Goal: Task Accomplishment & Management: Complete application form

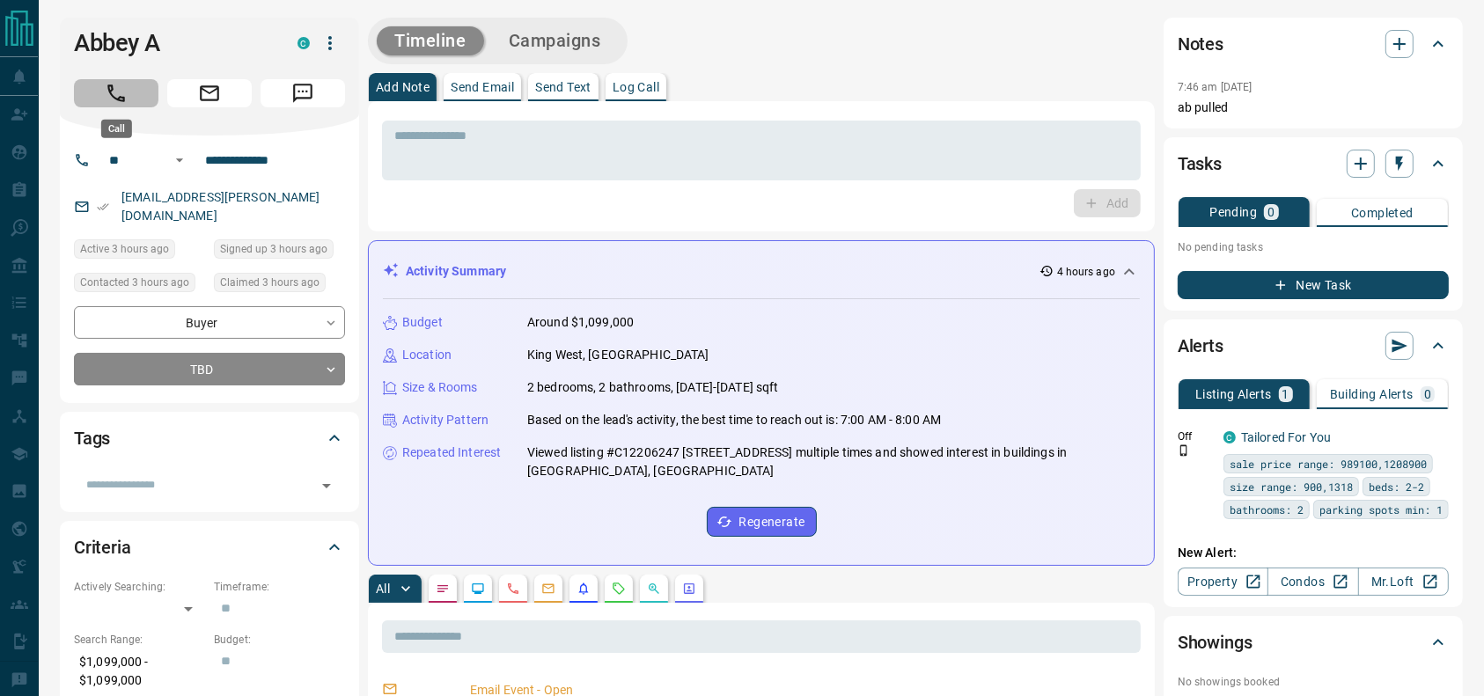
click at [127, 91] on icon "Call" at bounding box center [116, 93] width 23 height 23
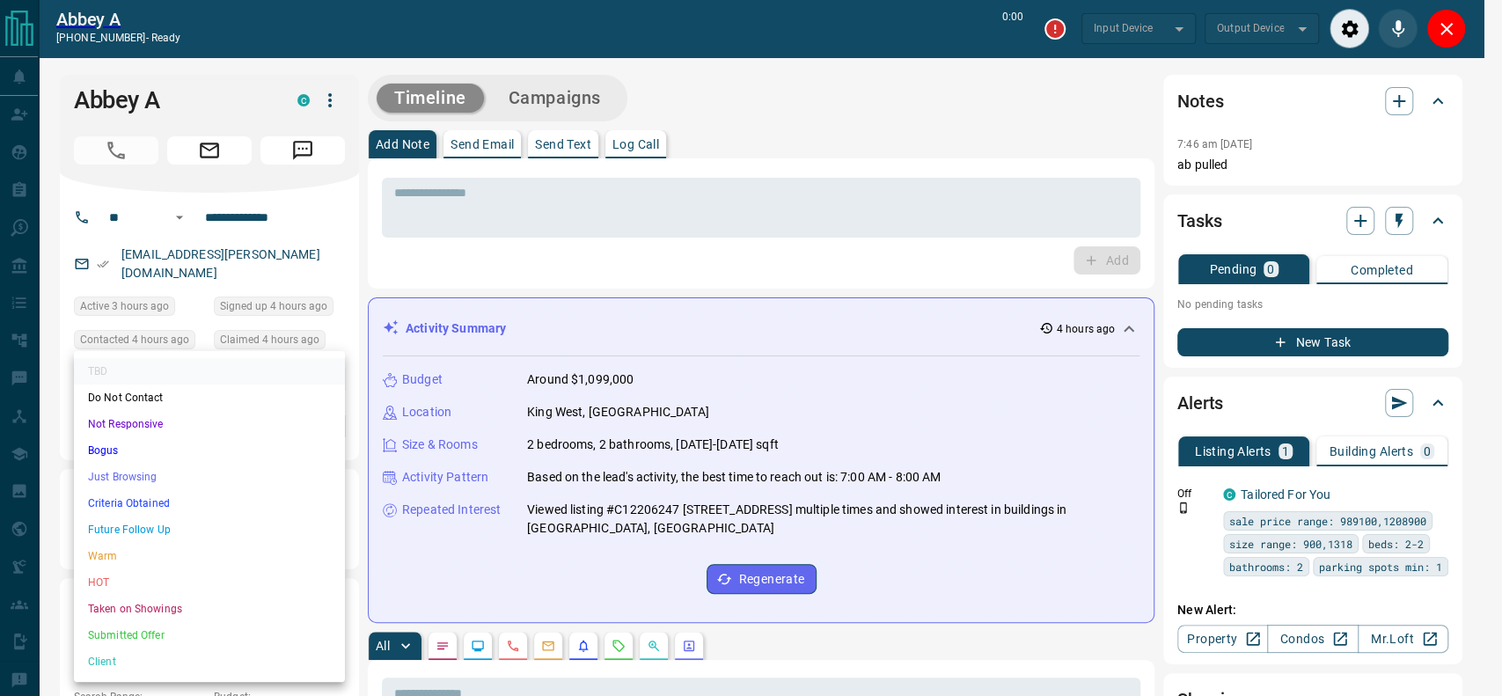
click at [155, 512] on li "Criteria Obtained" at bounding box center [209, 503] width 271 height 26
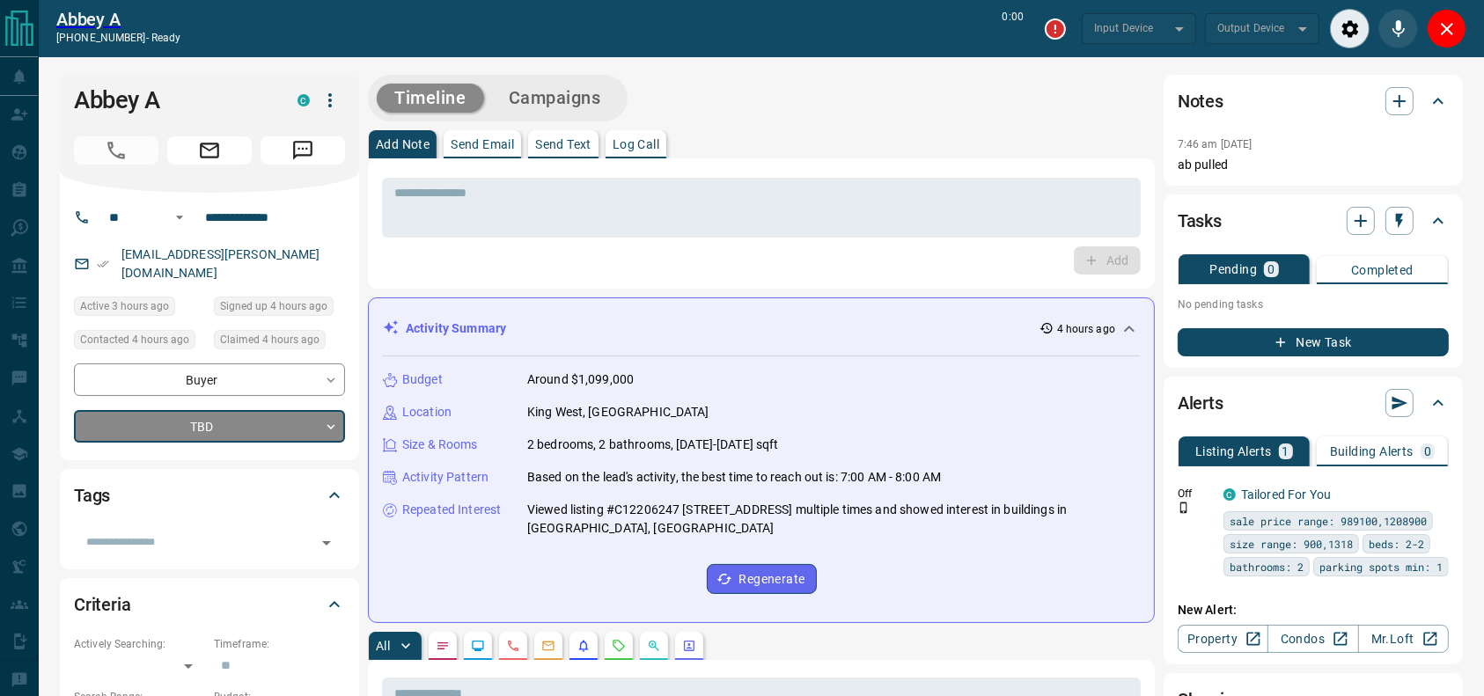
type input "*******"
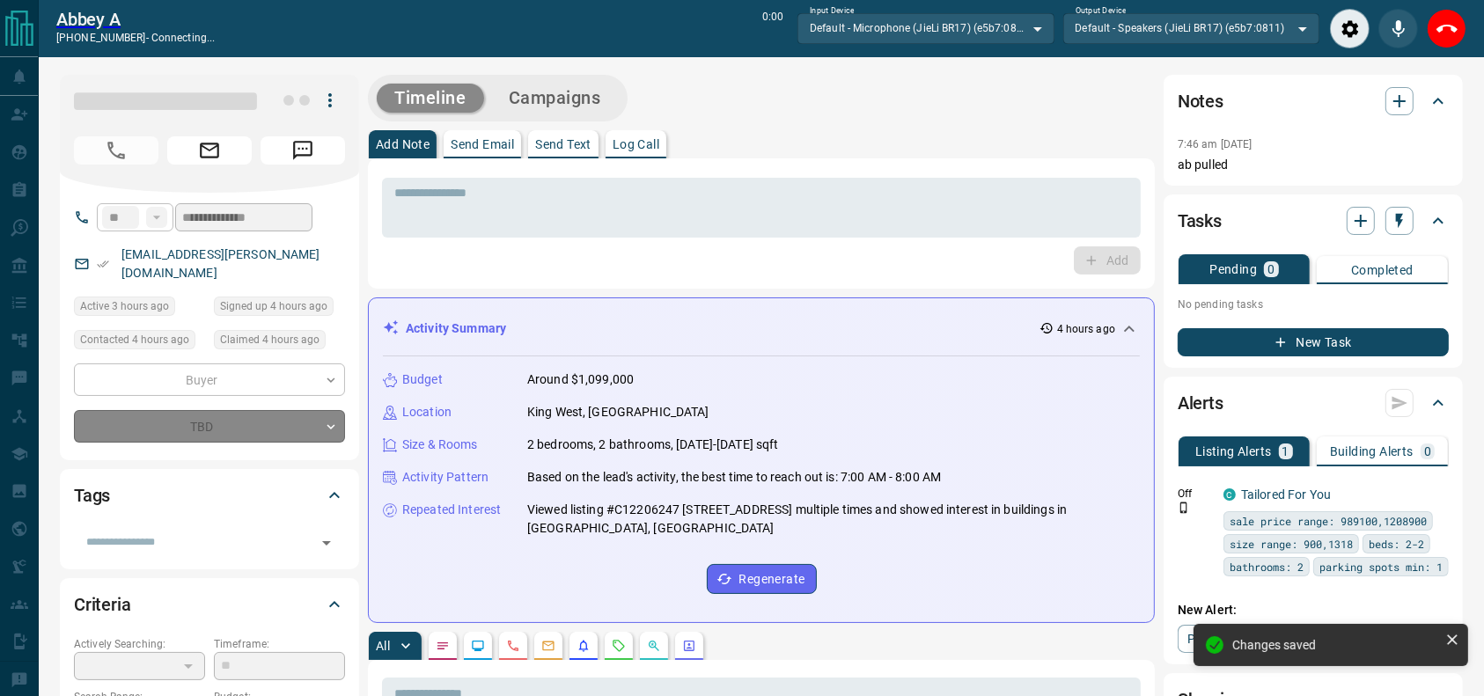
type input "*"
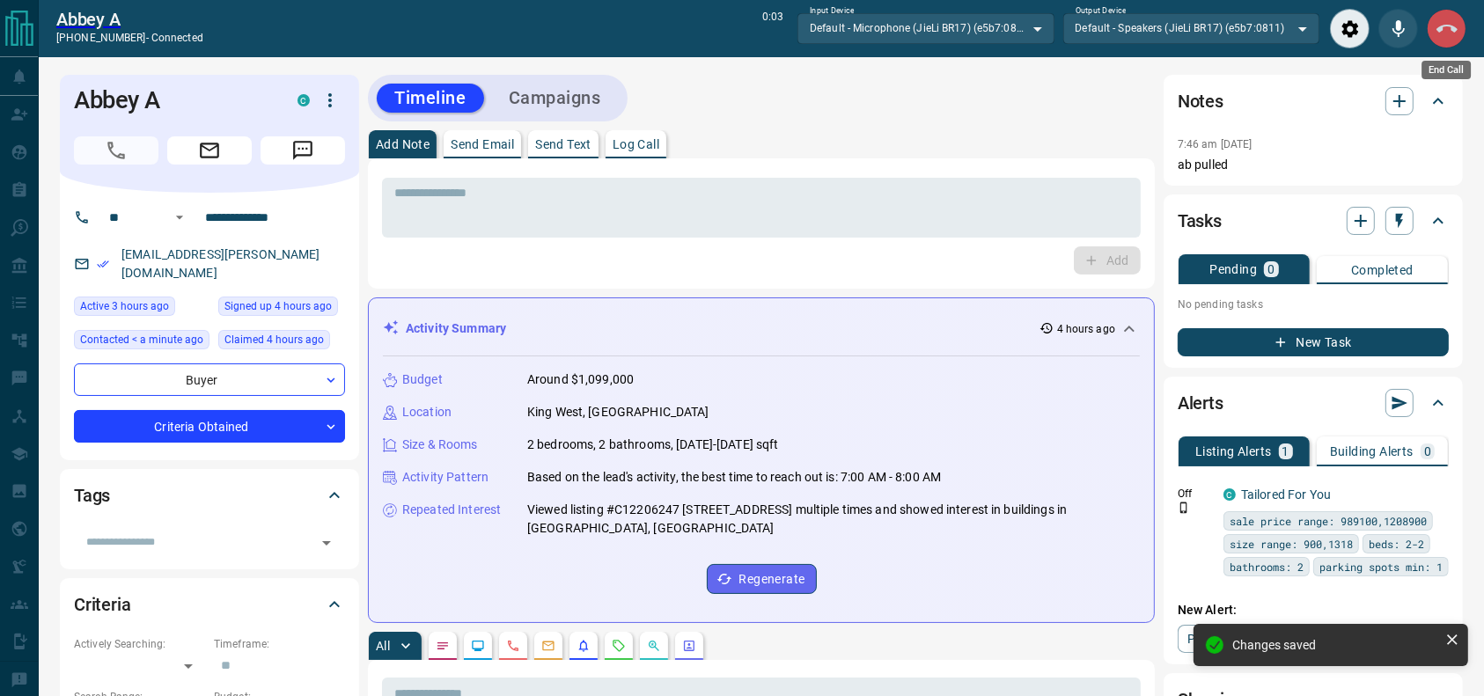
click at [1456, 44] on button "End Call" at bounding box center [1447, 29] width 40 height 40
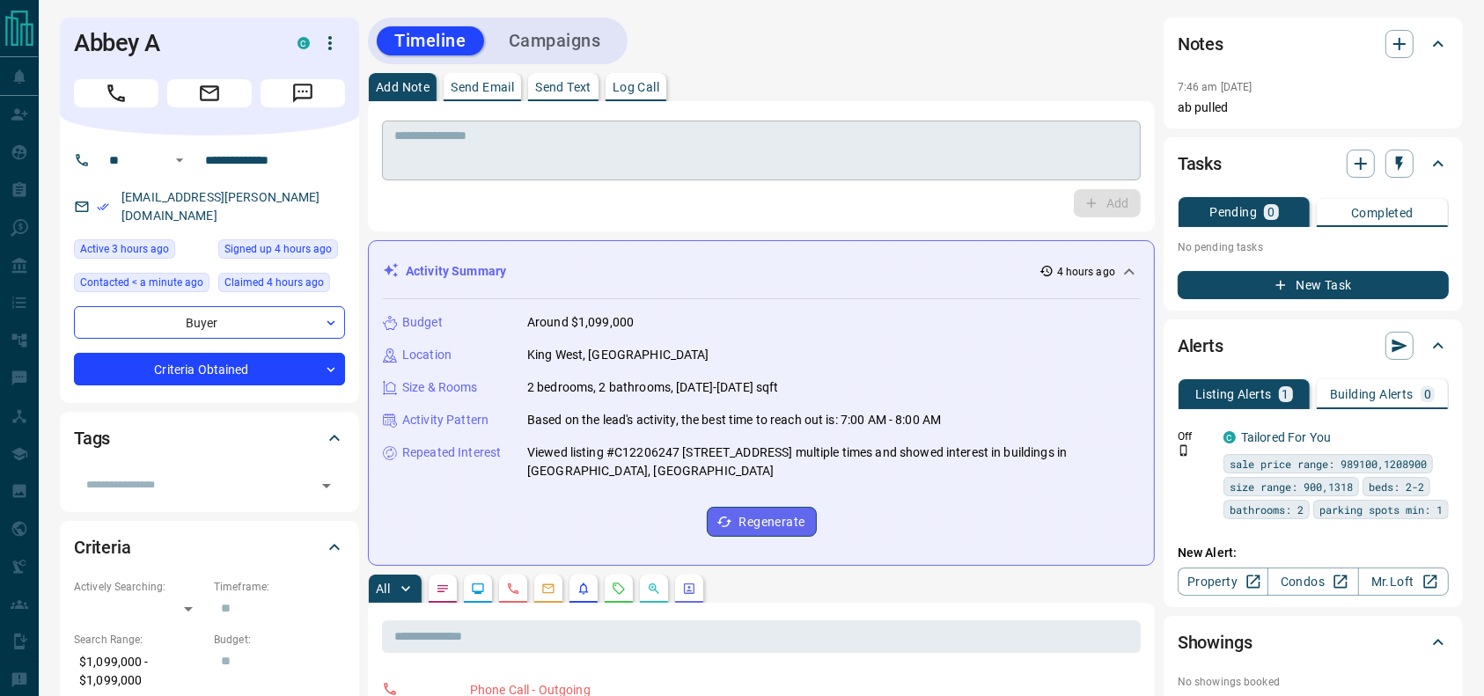
drag, startPoint x: 1021, startPoint y: 146, endPoint x: 1015, endPoint y: 156, distance: 11.5
click at [1016, 156] on textarea at bounding box center [761, 150] width 734 height 45
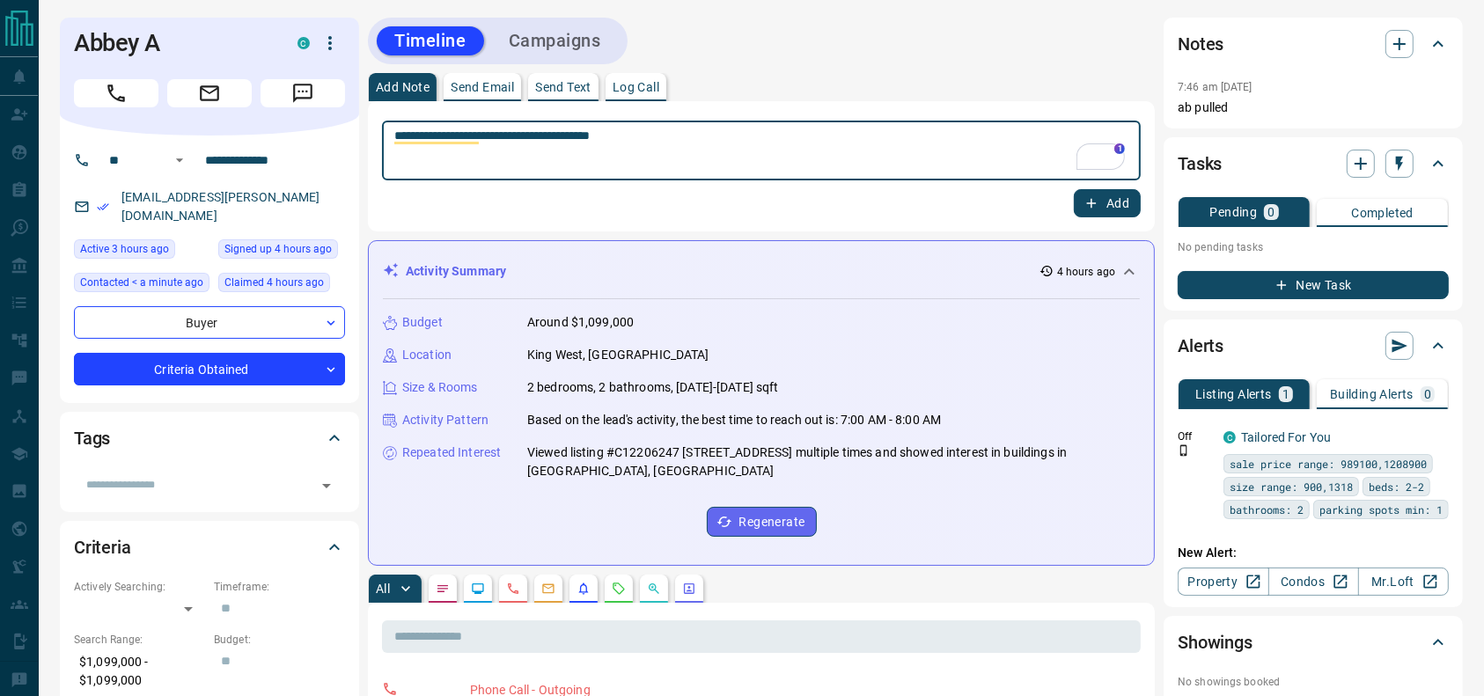
type textarea "**********"
click at [1147, 214] on div "**********" at bounding box center [761, 166] width 787 height 130
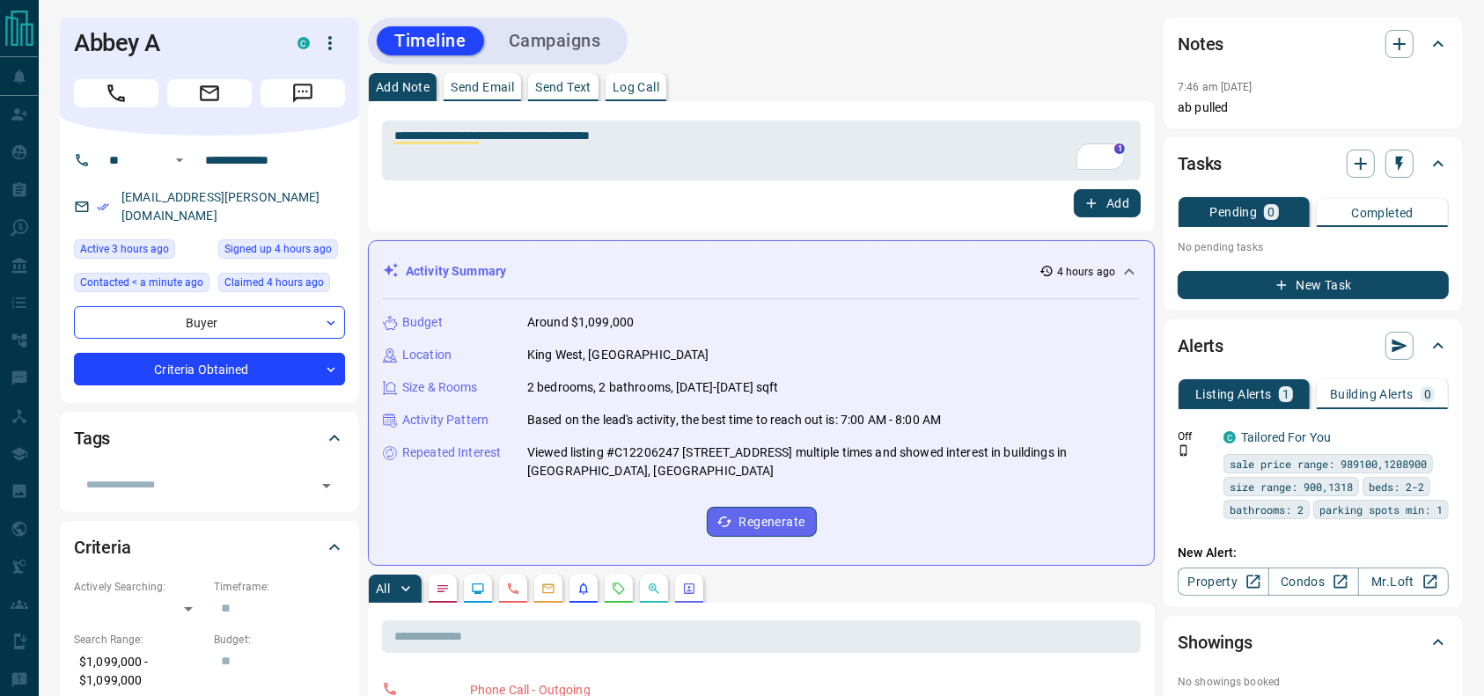
click at [1105, 189] on button "Add" at bounding box center [1107, 203] width 67 height 28
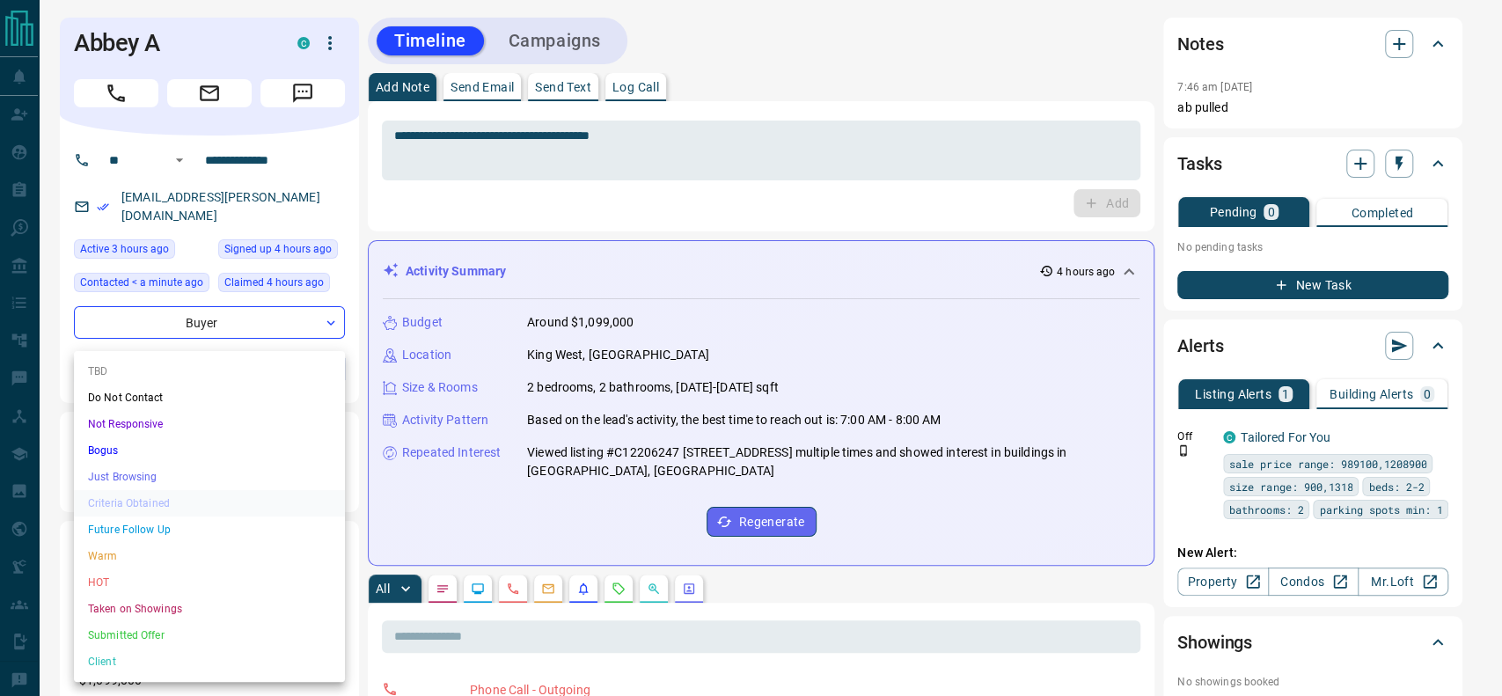
drag, startPoint x: 202, startPoint y: 335, endPoint x: 190, endPoint y: 341, distance: 13.0
click at [134, 453] on li "Bogus" at bounding box center [209, 450] width 271 height 26
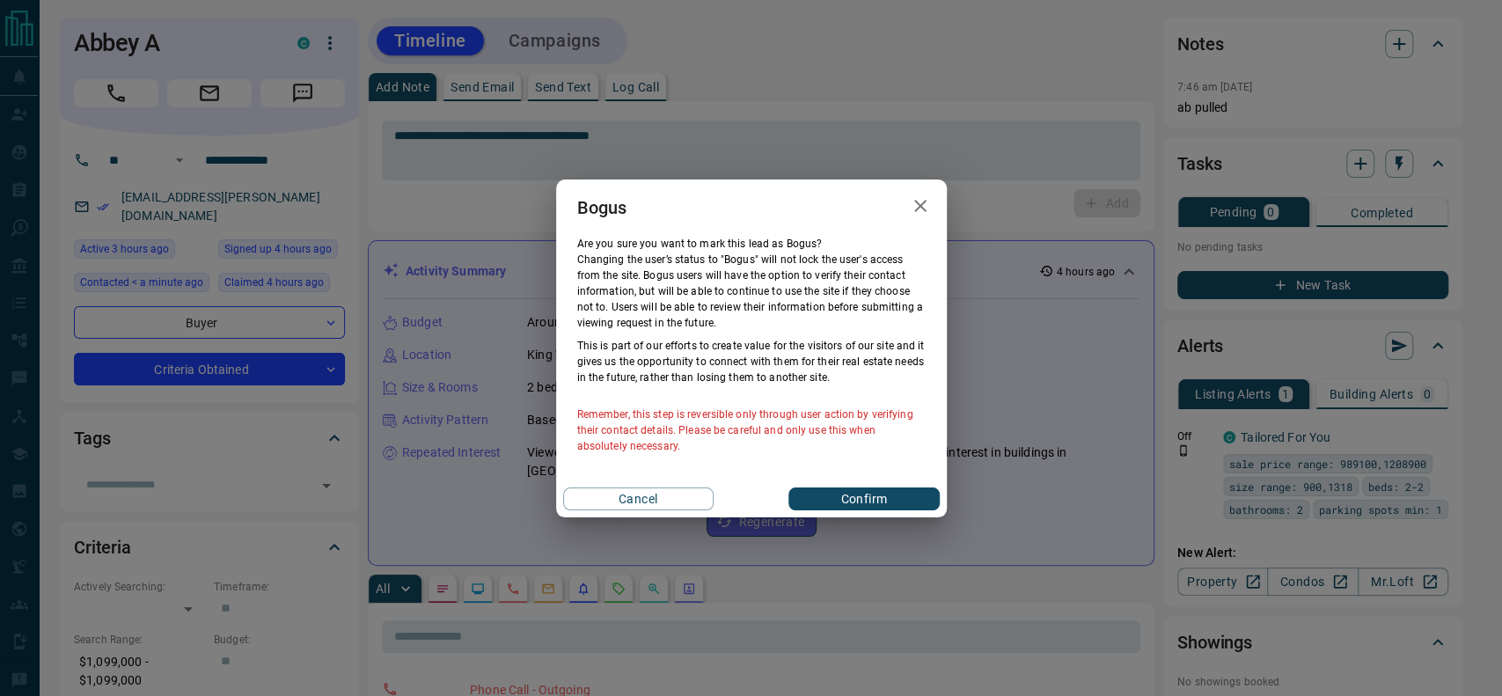
click at [786, 487] on div "Cancel Confirm" at bounding box center [751, 499] width 391 height 37
click at [789, 492] on div "Cancel Confirm" at bounding box center [751, 499] width 391 height 37
click at [790, 492] on button "Confirm" at bounding box center [864, 499] width 150 height 23
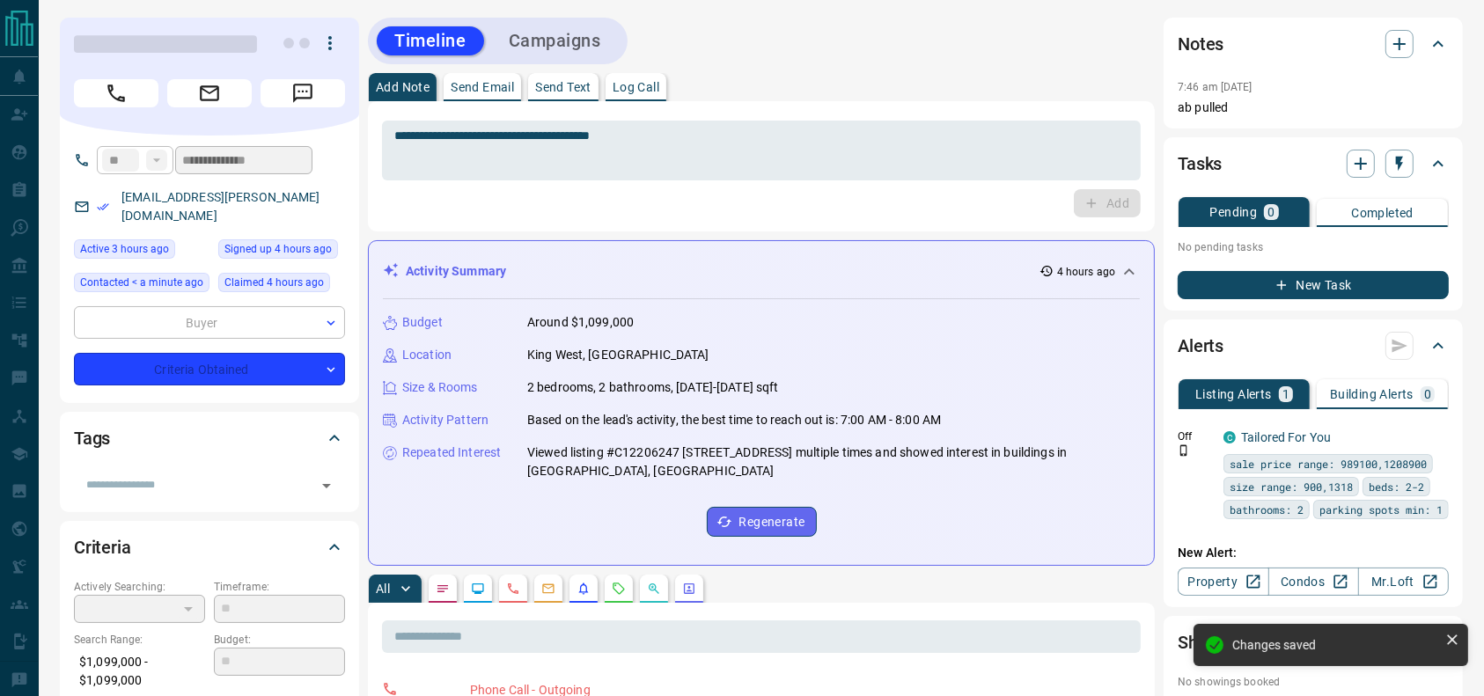
type input "**********"
type input "*"
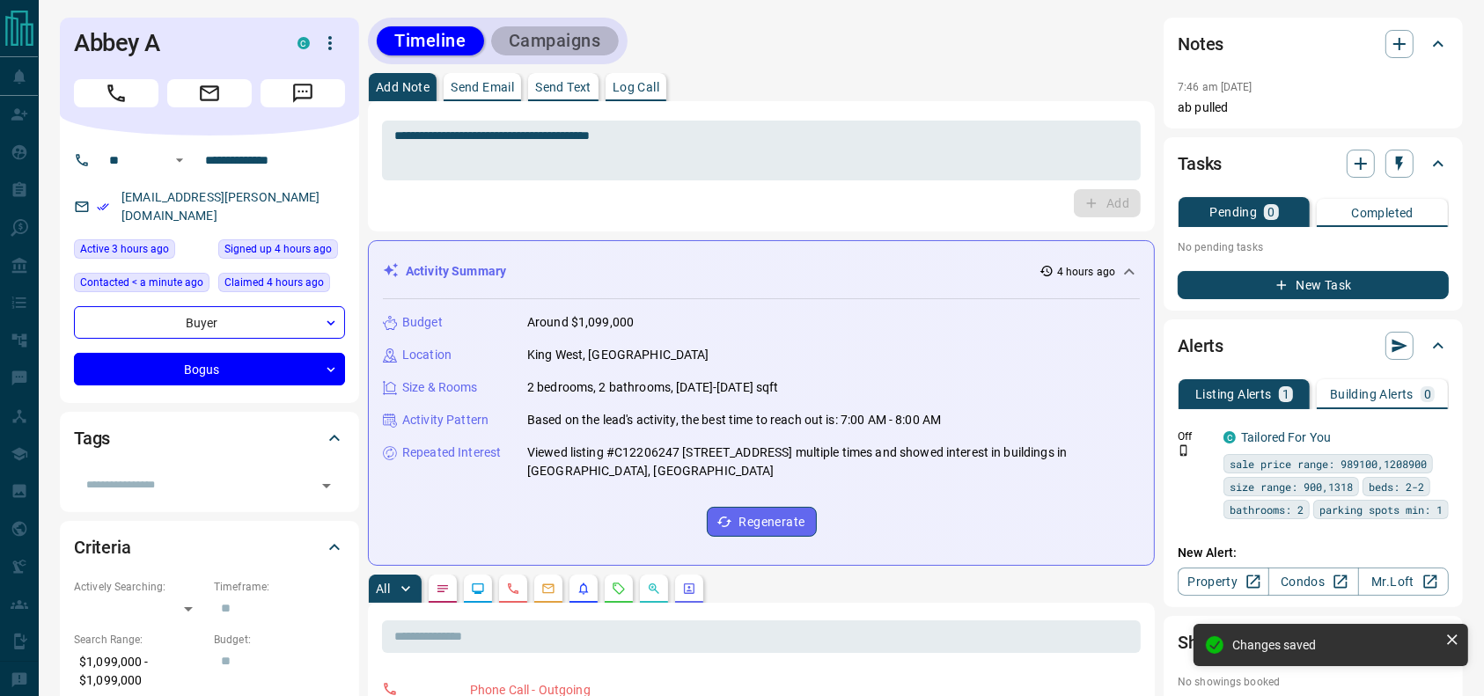
click at [569, 45] on button "Campaigns" at bounding box center [555, 40] width 128 height 29
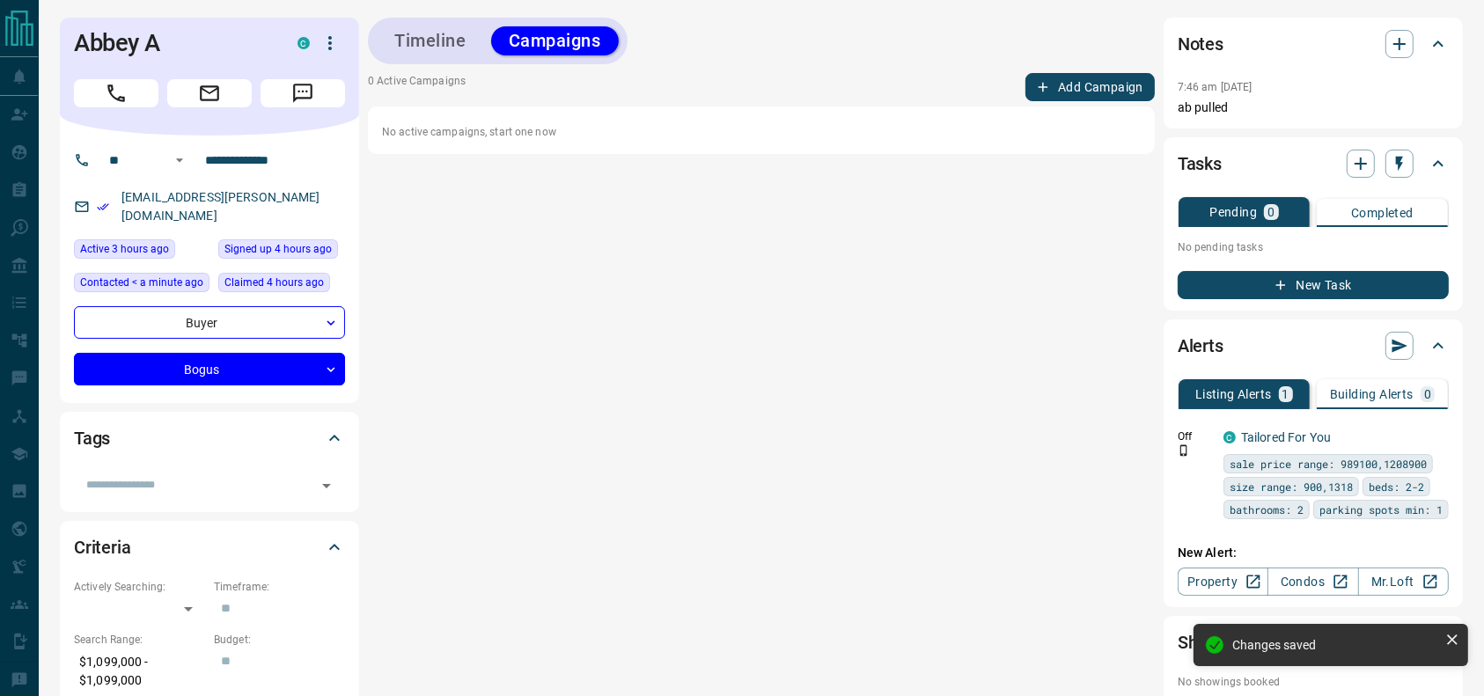
click at [1105, 79] on button "Add Campaign" at bounding box center [1089, 87] width 129 height 28
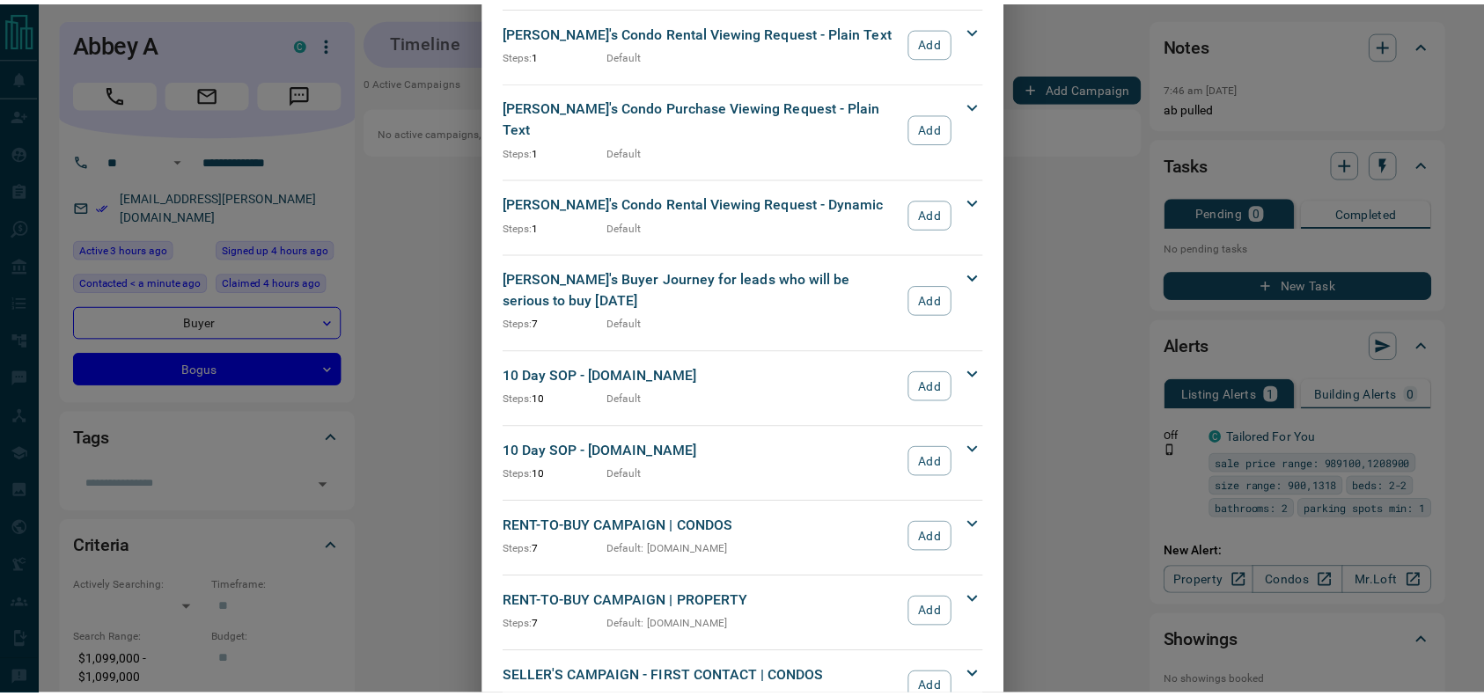
scroll to position [1573, 0]
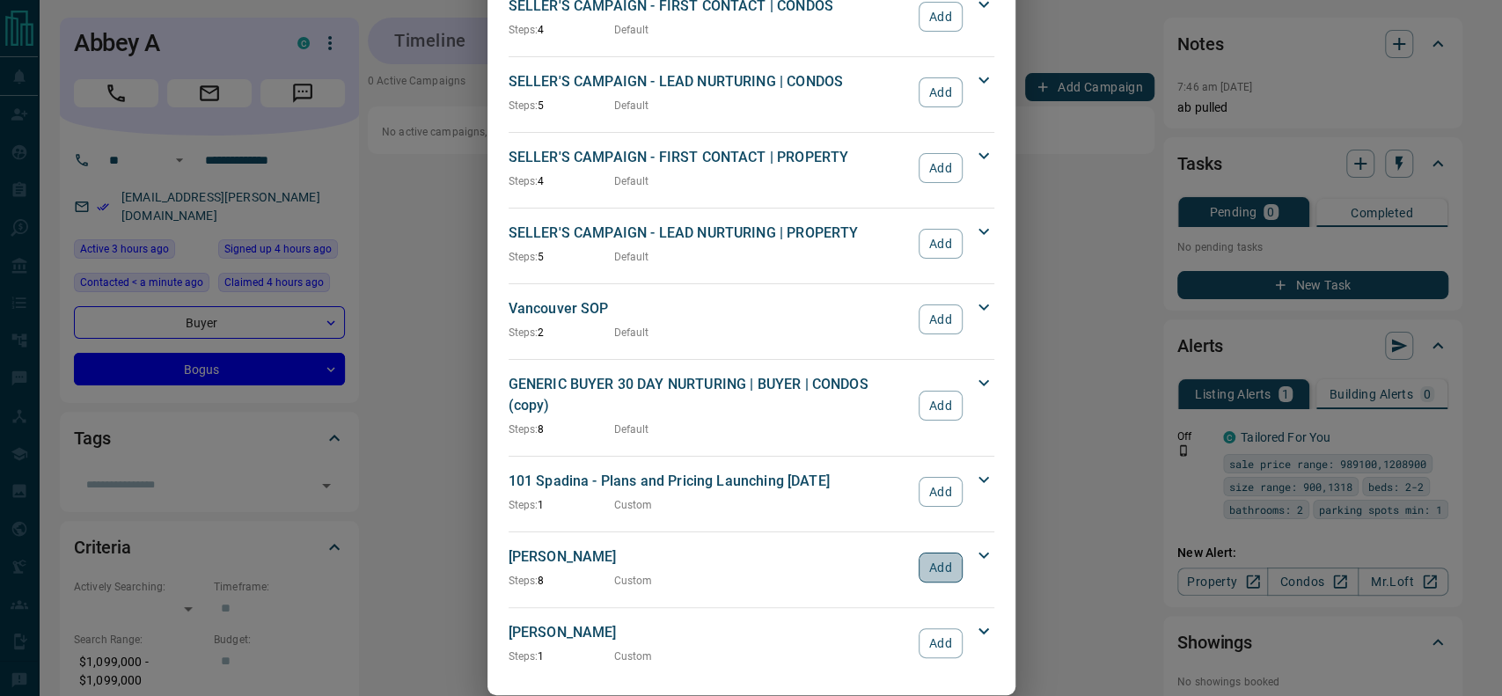
click at [945, 553] on button "Add" at bounding box center [940, 568] width 43 height 30
